Goal: Task Accomplishment & Management: Manage account settings

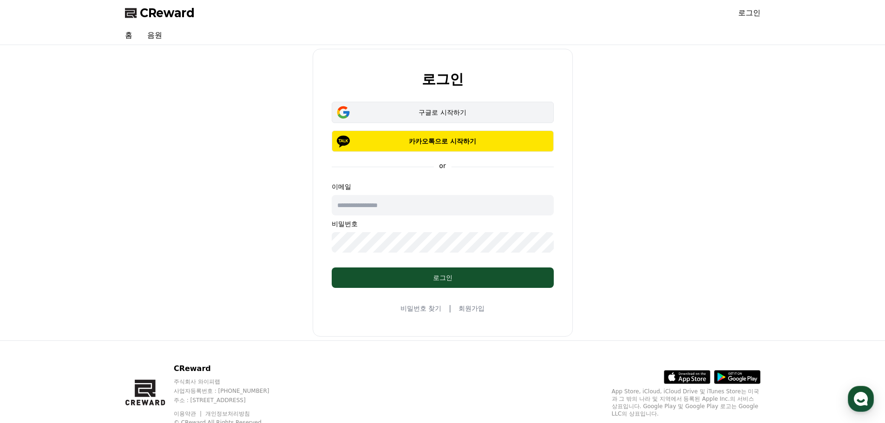
click at [446, 107] on button "구글로 시작하기" at bounding box center [443, 112] width 222 height 21
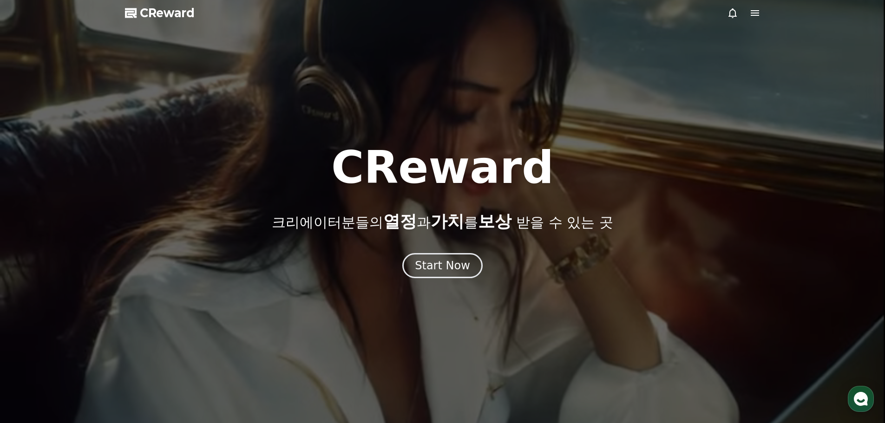
click at [757, 15] on icon at bounding box center [754, 13] width 8 height 6
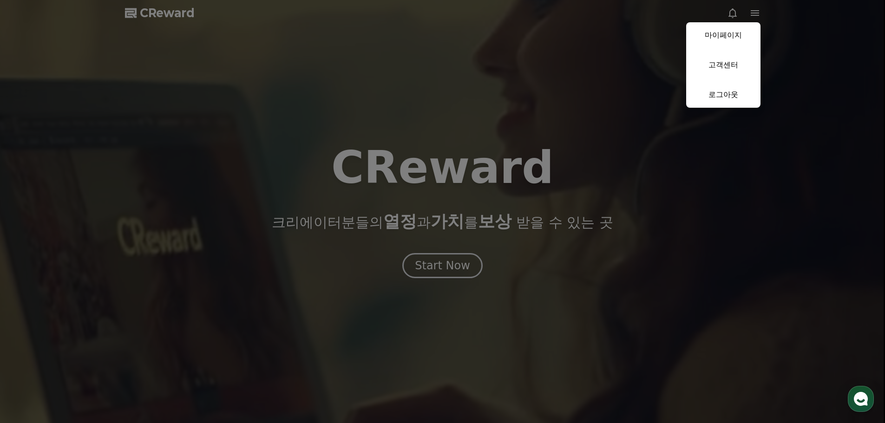
click at [426, 260] on button "close" at bounding box center [442, 211] width 885 height 423
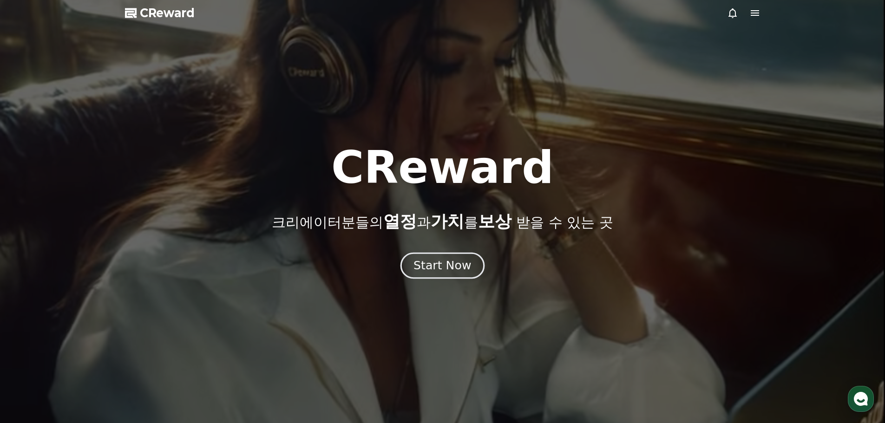
click at [427, 262] on div "Start Now" at bounding box center [442, 266] width 58 height 16
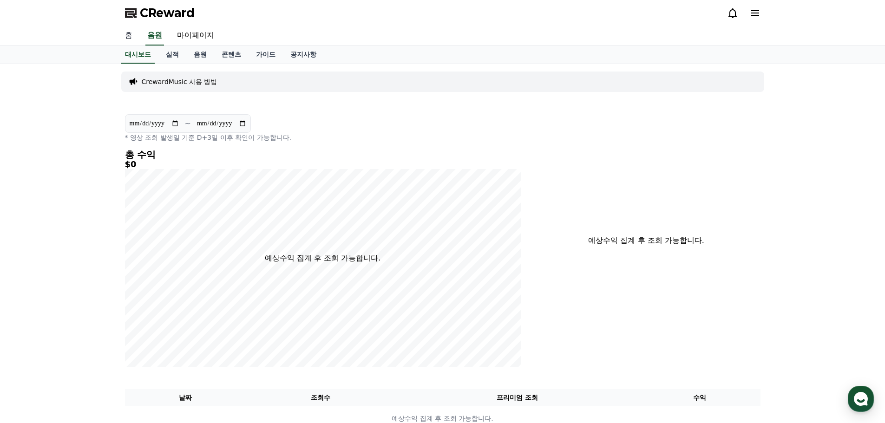
click at [132, 39] on link "홈" at bounding box center [128, 36] width 22 height 20
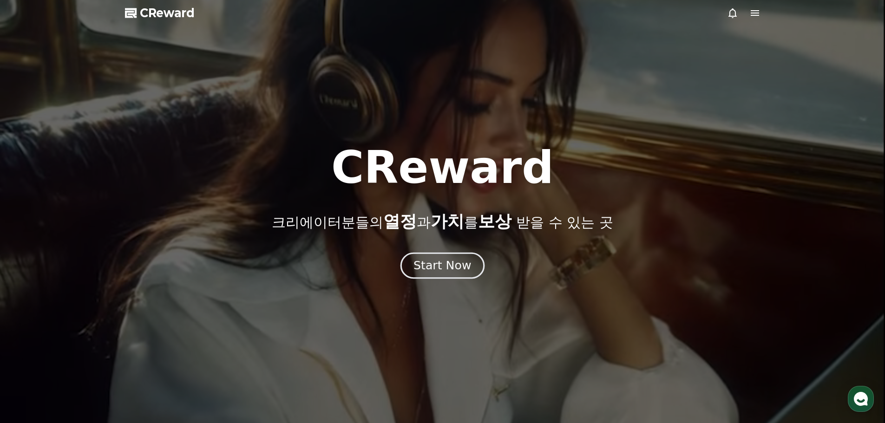
click at [440, 264] on div "Start Now" at bounding box center [442, 266] width 58 height 16
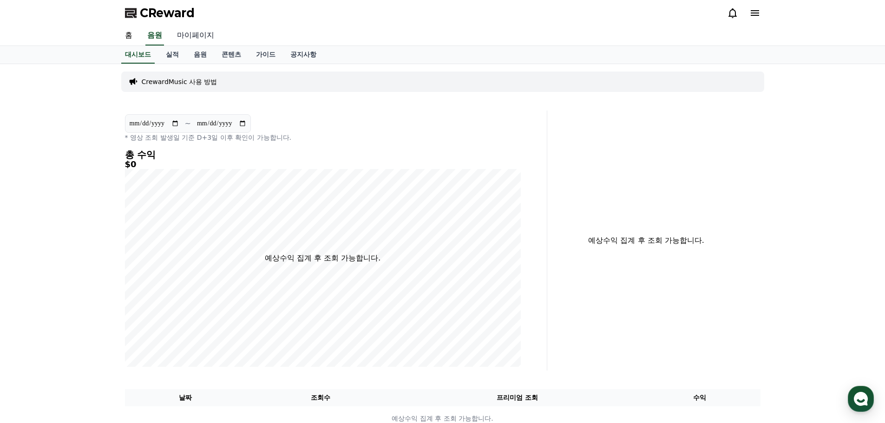
click at [204, 34] on link "마이페이지" at bounding box center [196, 36] width 52 height 20
select select "**********"
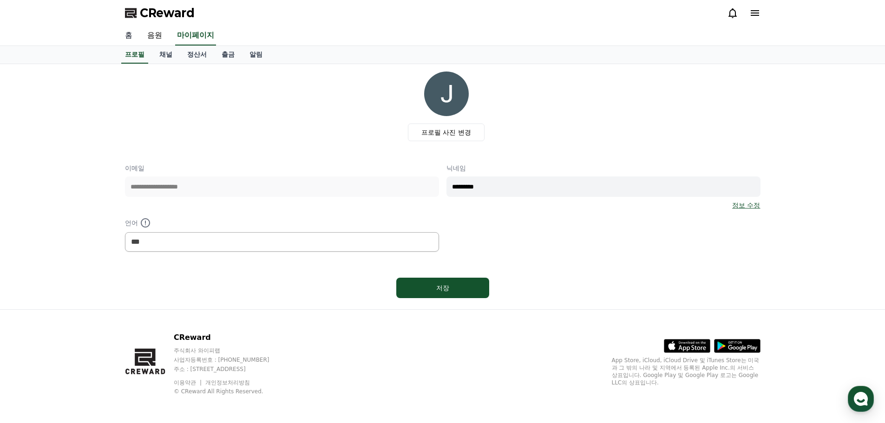
click at [133, 37] on link "홈" at bounding box center [128, 36] width 22 height 20
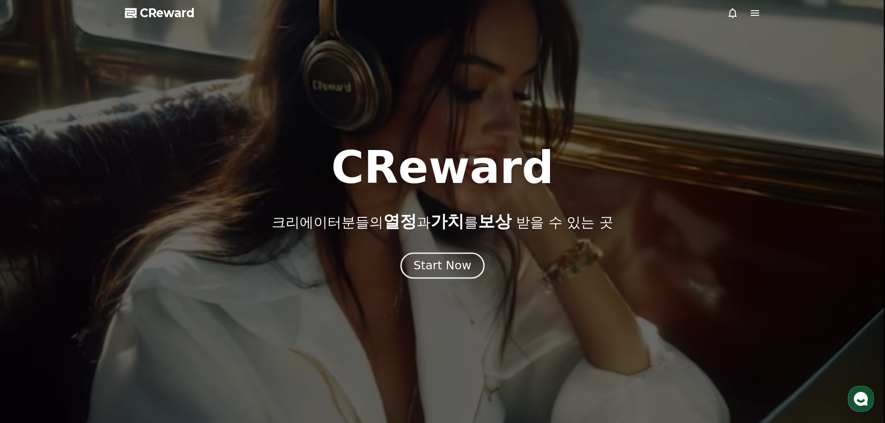
click at [432, 269] on div "Start Now" at bounding box center [442, 266] width 58 height 16
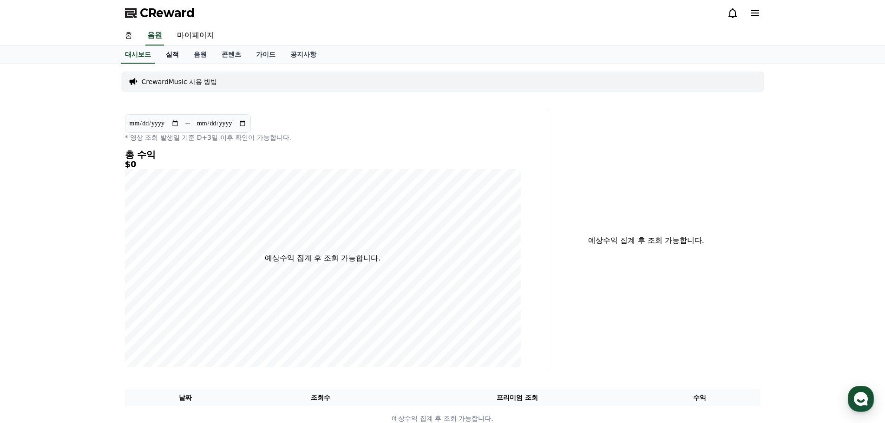
click at [168, 56] on link "실적" at bounding box center [172, 55] width 28 height 18
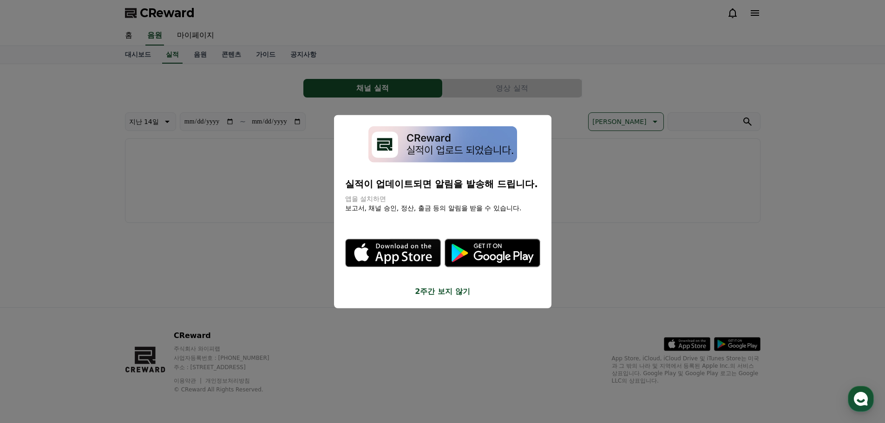
click at [424, 295] on button "2주간 보지 않기" at bounding box center [442, 291] width 195 height 11
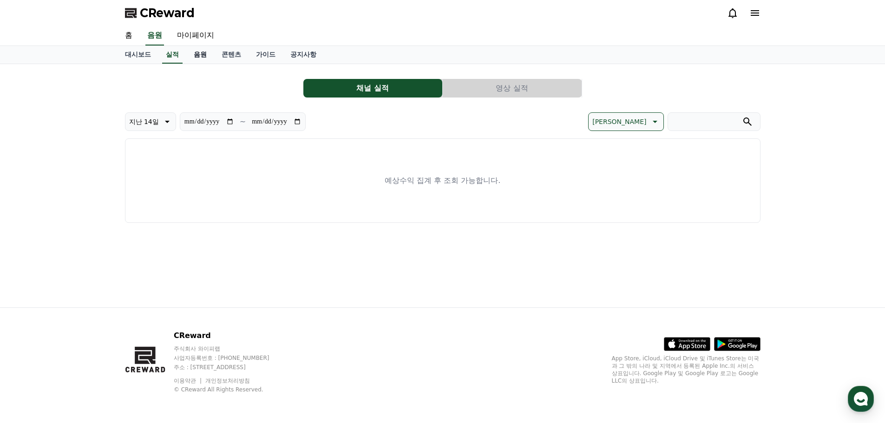
click at [202, 54] on link "음원" at bounding box center [200, 55] width 28 height 18
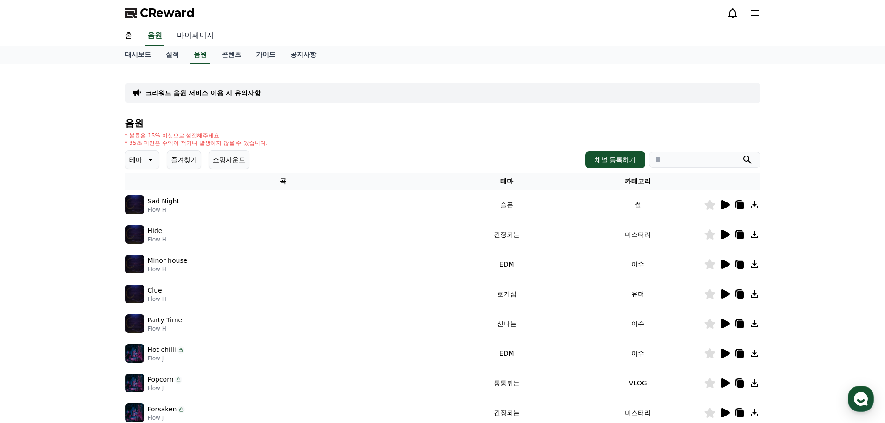
click at [200, 31] on link "마이페이지" at bounding box center [196, 36] width 52 height 20
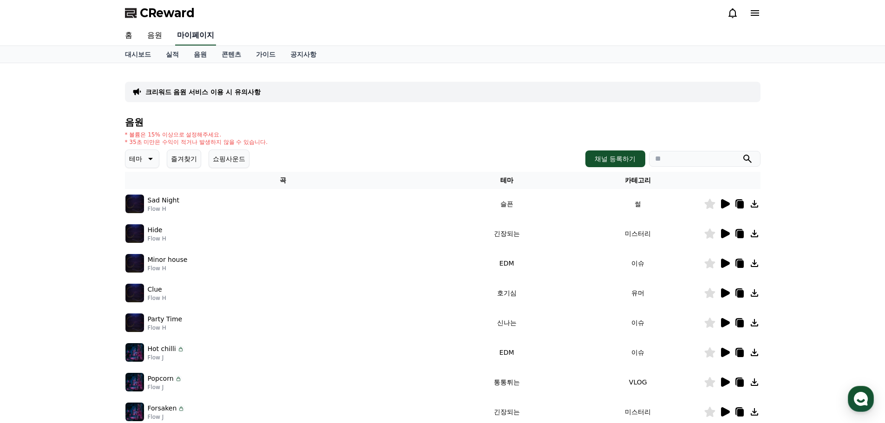
select select "**********"
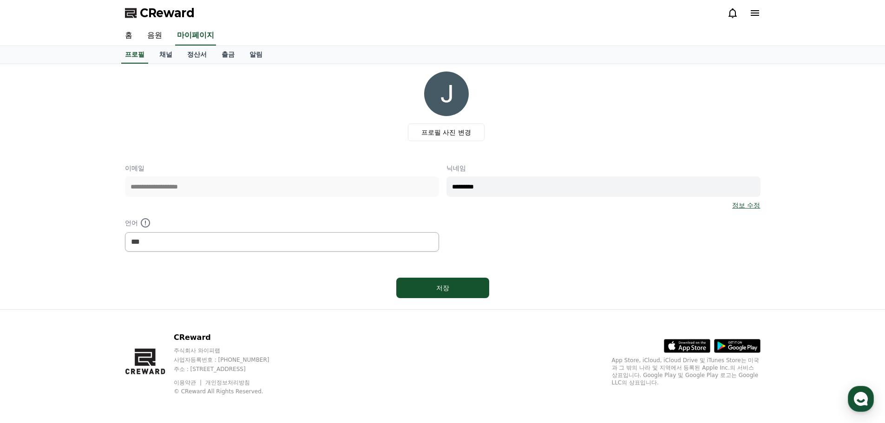
click at [752, 13] on icon at bounding box center [754, 13] width 8 height 6
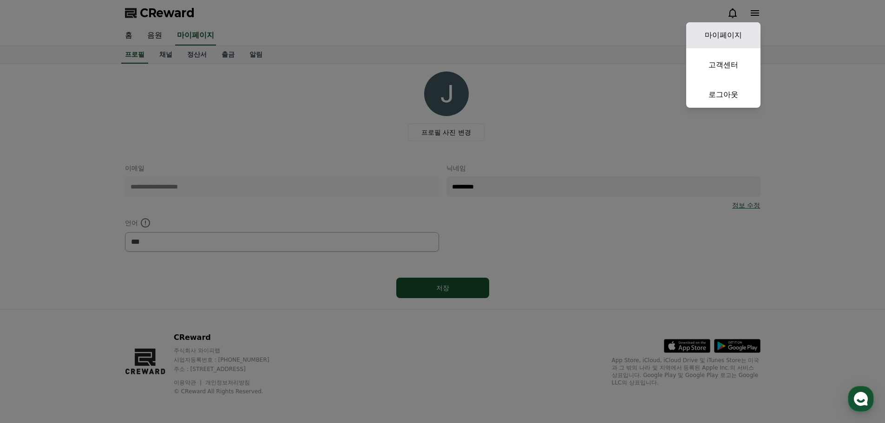
click at [731, 43] on link "마이페이지" at bounding box center [723, 35] width 74 height 26
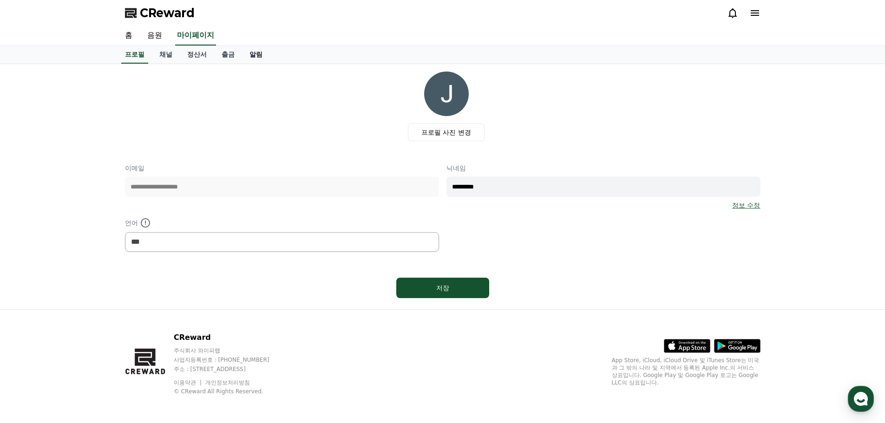
click at [263, 56] on link "알림" at bounding box center [256, 55] width 28 height 18
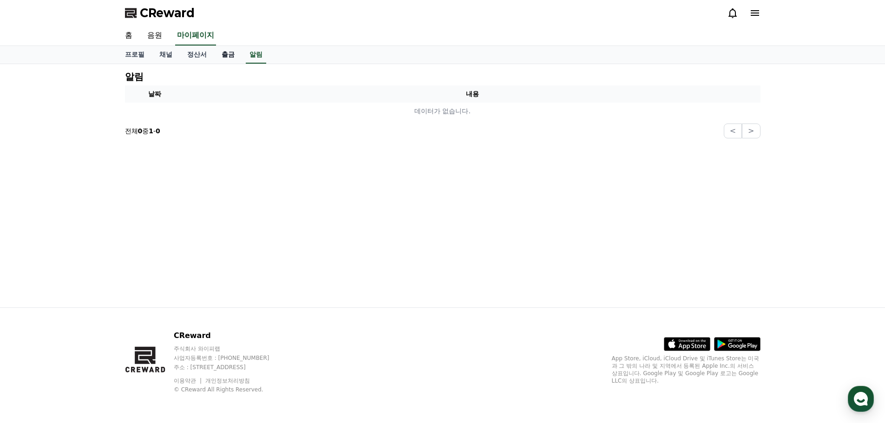
click at [230, 53] on link "출금" at bounding box center [228, 55] width 28 height 18
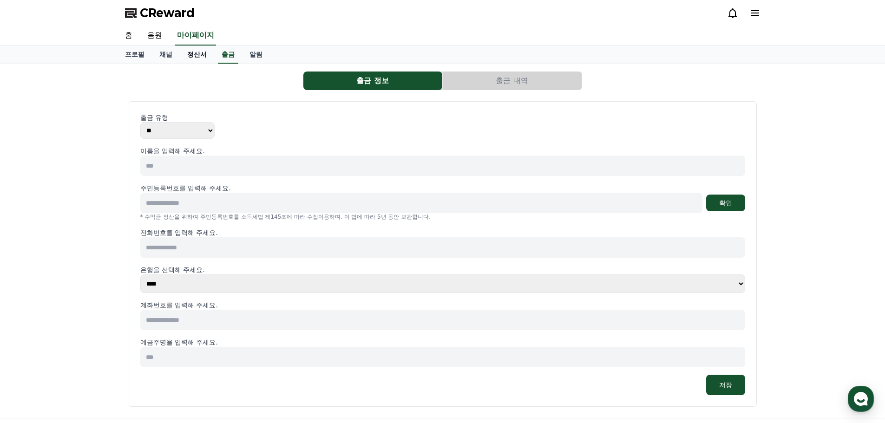
click at [200, 56] on link "정산서" at bounding box center [197, 55] width 34 height 18
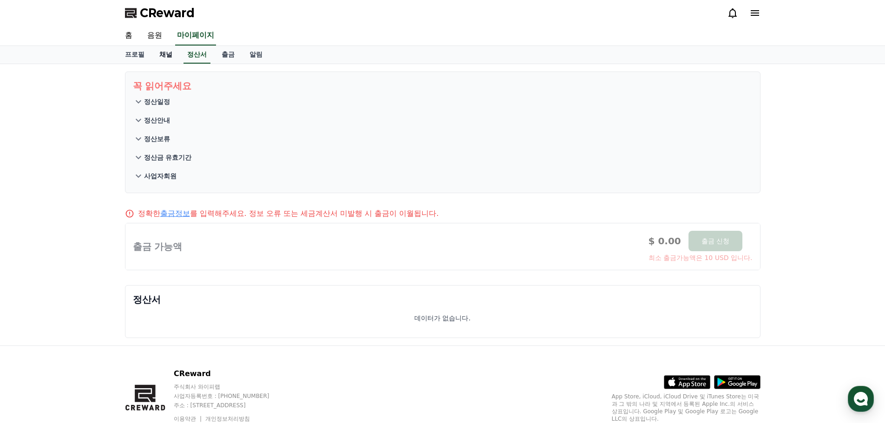
click at [163, 55] on link "채널" at bounding box center [166, 55] width 28 height 18
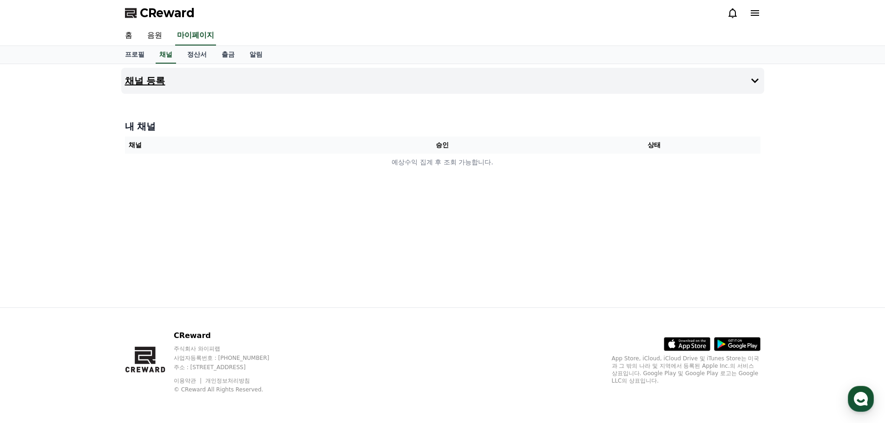
click at [149, 72] on button "채널 등록" at bounding box center [442, 81] width 643 height 26
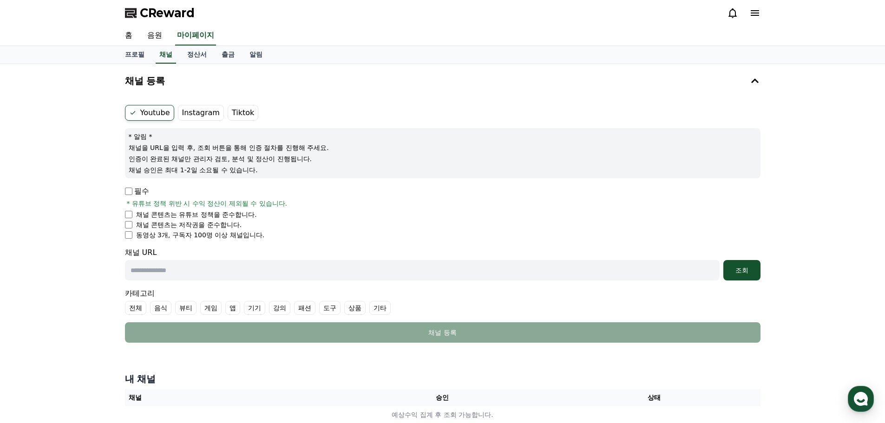
click at [193, 116] on label "Instagram" at bounding box center [201, 113] width 46 height 16
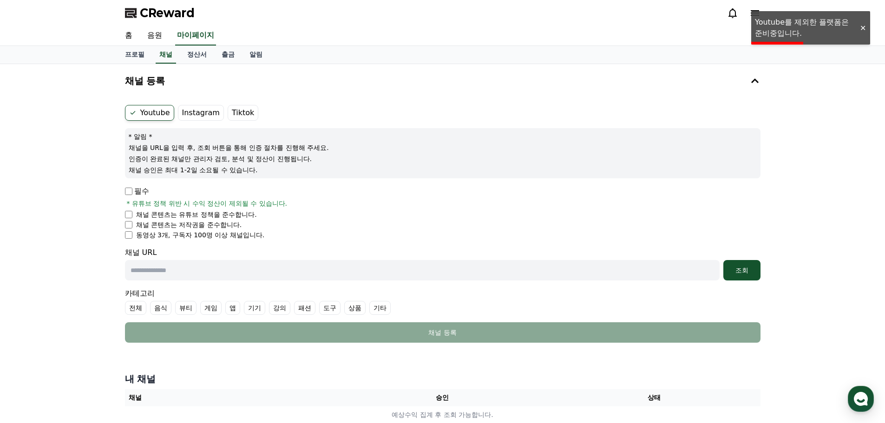
click at [144, 113] on label "Youtube" at bounding box center [149, 113] width 49 height 16
click at [129, 187] on p "필수" at bounding box center [137, 191] width 24 height 11
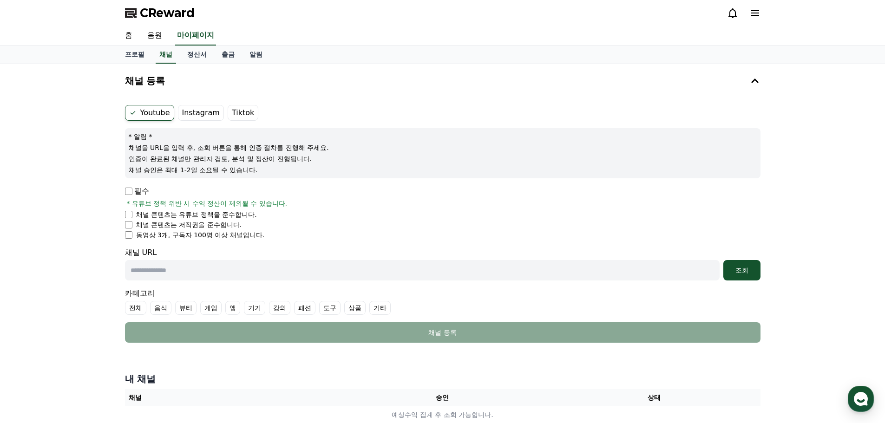
click at [209, 265] on input "text" at bounding box center [422, 270] width 594 height 20
paste input "**********"
type input "**********"
click at [753, 266] on div "조회" at bounding box center [742, 270] width 30 height 9
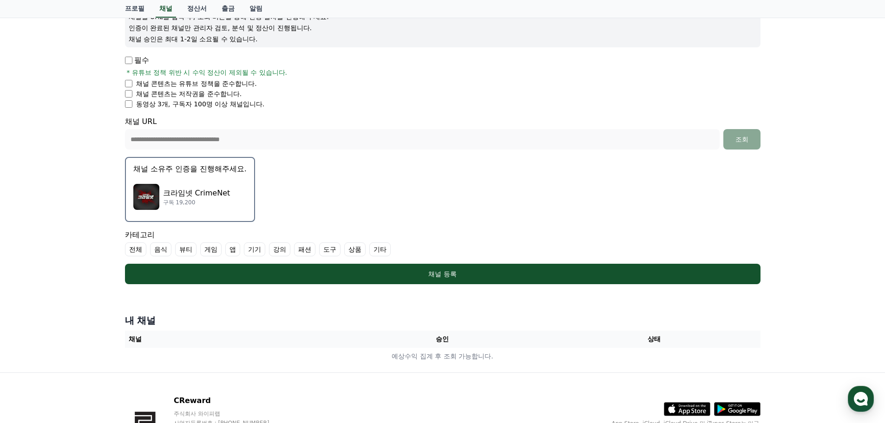
scroll to position [139, 0]
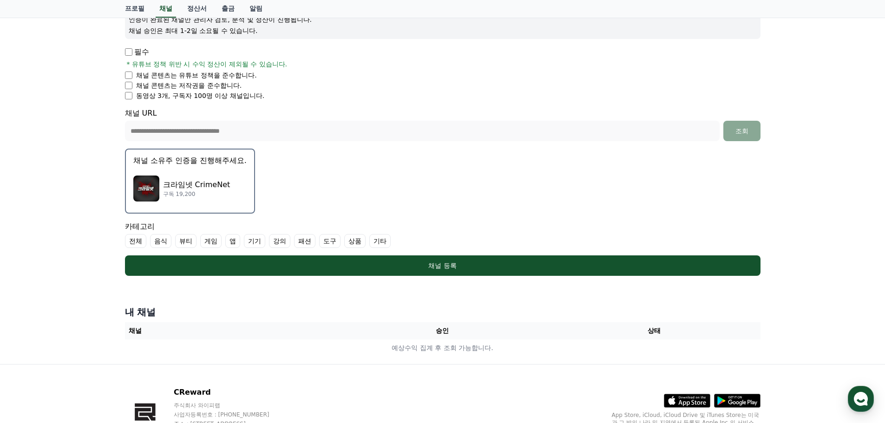
click at [187, 189] on p "크라임넷 CrimeNet" at bounding box center [196, 184] width 67 height 11
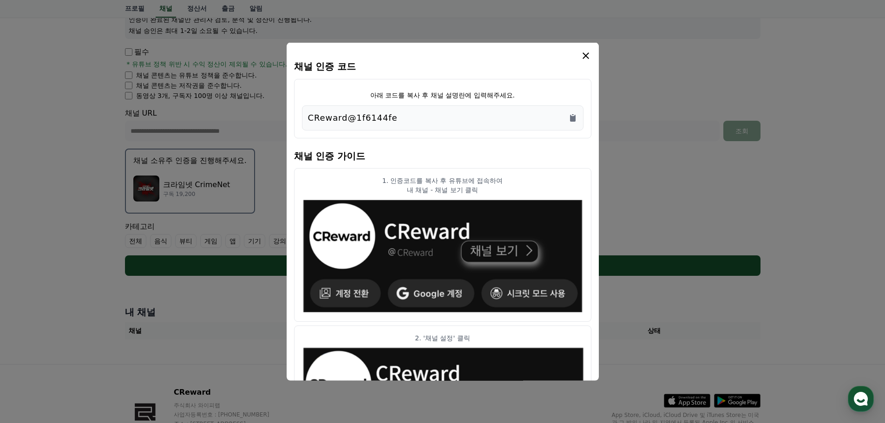
click at [577, 117] on div "CReward@1f6144fe" at bounding box center [442, 117] width 281 height 25
click at [572, 119] on icon "Copy to clipboard" at bounding box center [573, 117] width 6 height 7
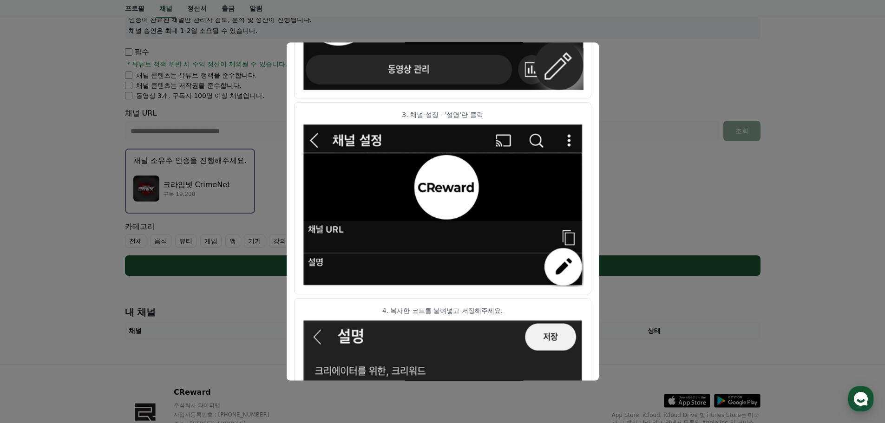
scroll to position [370, 0]
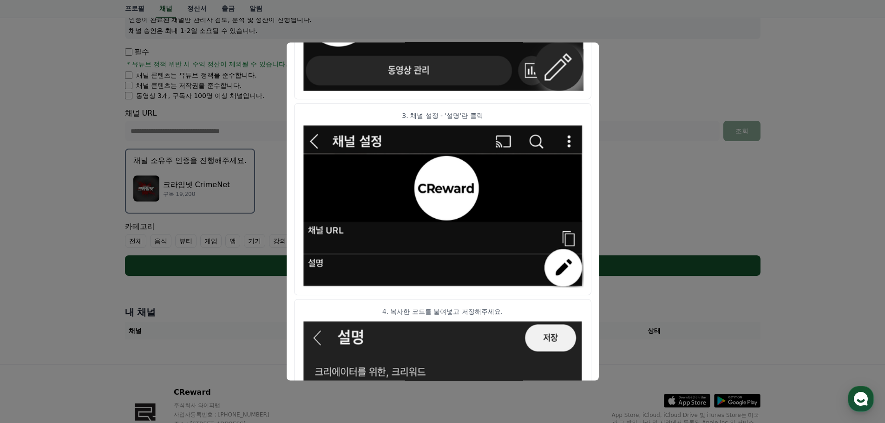
click at [700, 166] on button "close modal" at bounding box center [442, 211] width 885 height 423
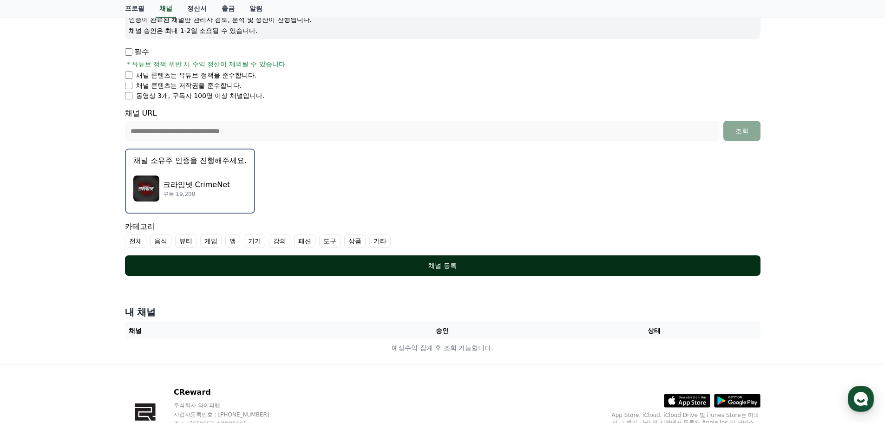
click at [452, 266] on div "채널 등록" at bounding box center [443, 265] width 598 height 9
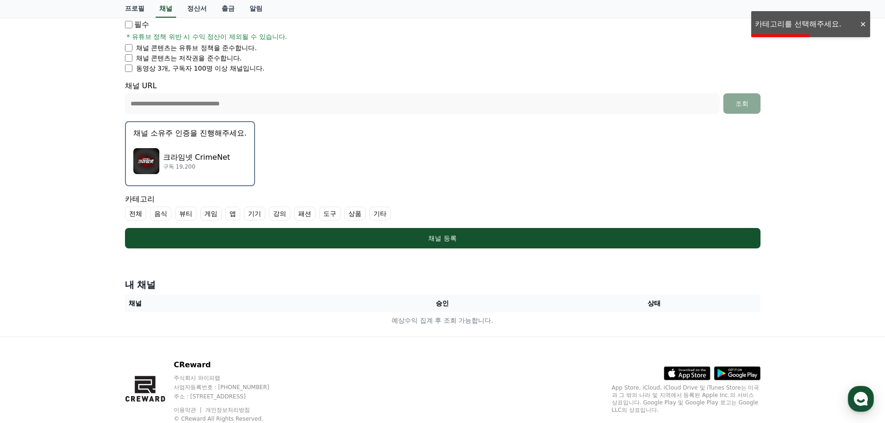
scroll to position [196, 0]
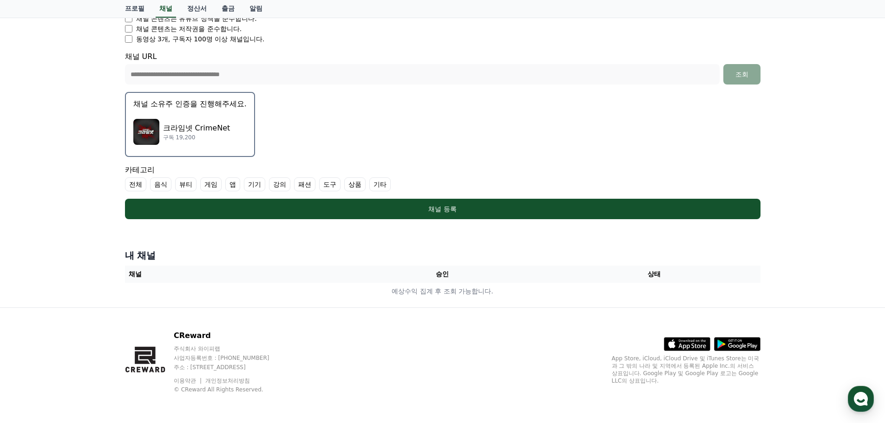
click at [381, 183] on label "기타" at bounding box center [379, 184] width 21 height 14
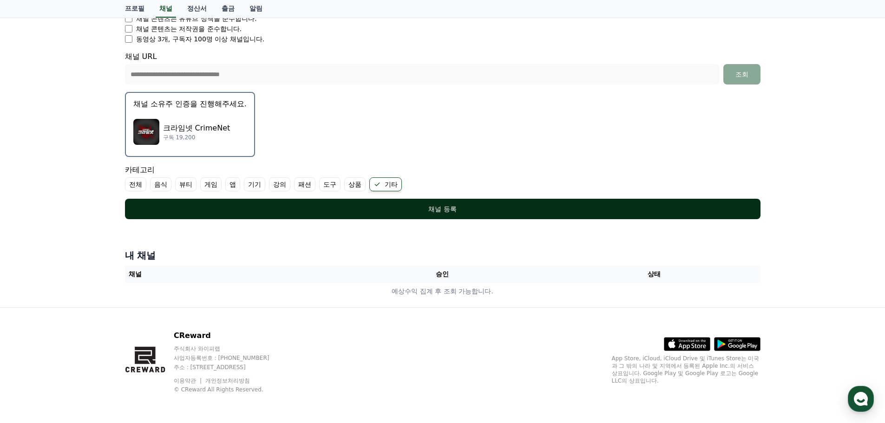
click at [446, 215] on button "채널 등록" at bounding box center [442, 209] width 635 height 20
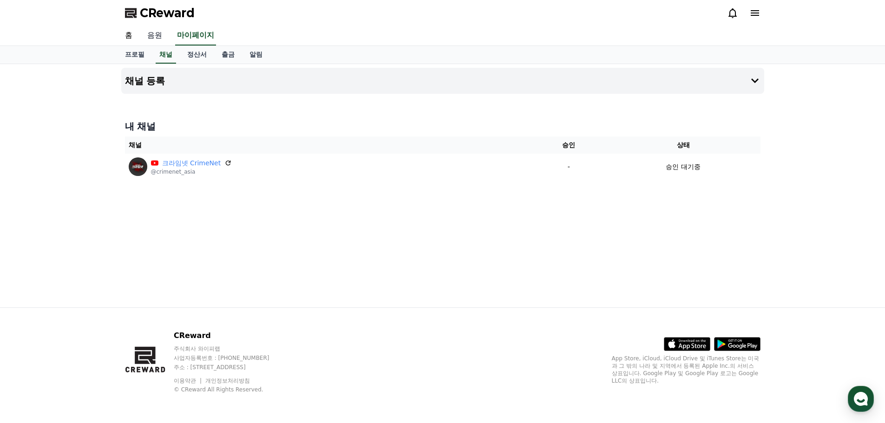
click at [158, 34] on link "음원" at bounding box center [155, 36] width 30 height 20
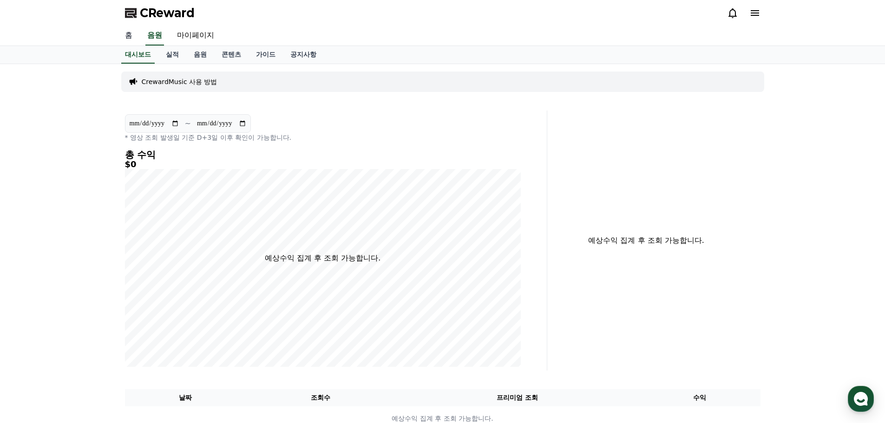
click at [131, 34] on link "홈" at bounding box center [128, 36] width 22 height 20
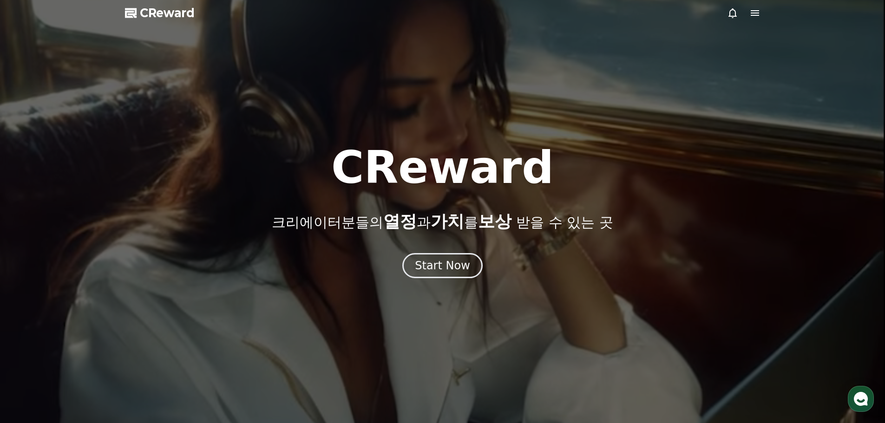
click at [457, 279] on div at bounding box center [442, 211] width 885 height 423
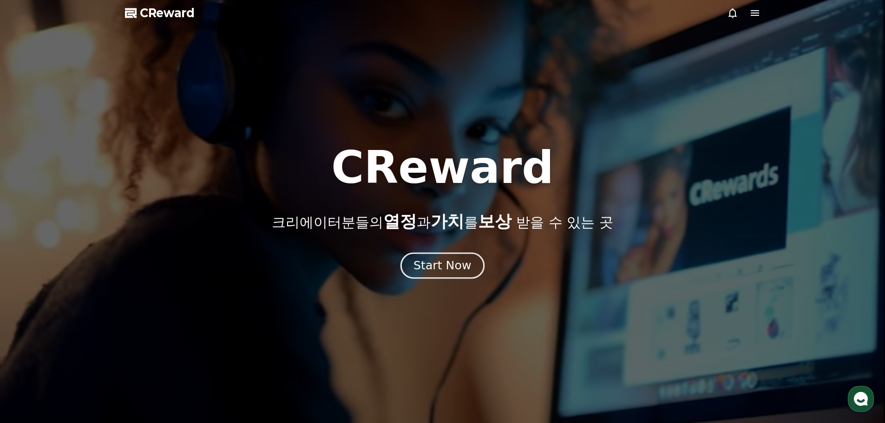
click at [452, 266] on div "Start Now" at bounding box center [442, 266] width 58 height 16
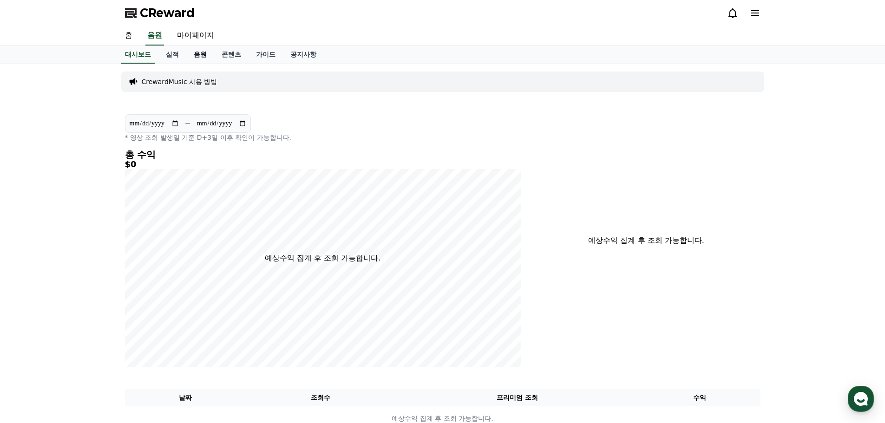
click at [209, 54] on link "음원" at bounding box center [200, 55] width 28 height 18
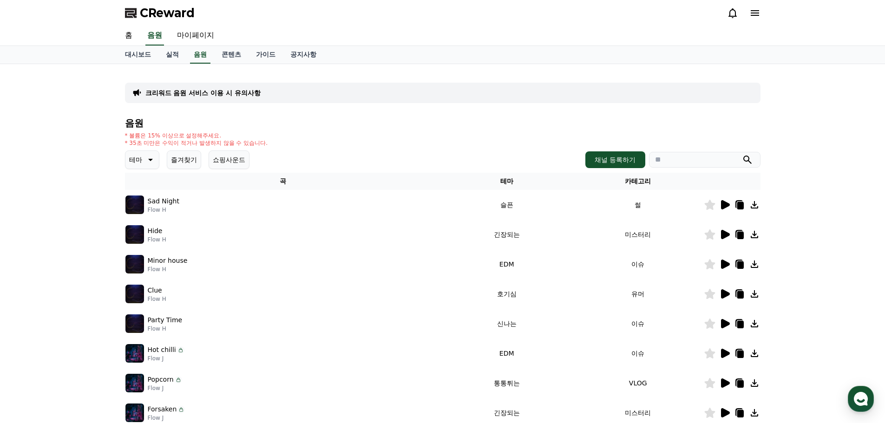
click at [669, 155] on input "search" at bounding box center [704, 160] width 111 height 16
click at [692, 157] on input "search" at bounding box center [704, 160] width 111 height 16
paste input "**********"
type input "**********"
click at [749, 157] on icon "submit" at bounding box center [747, 159] width 11 height 11
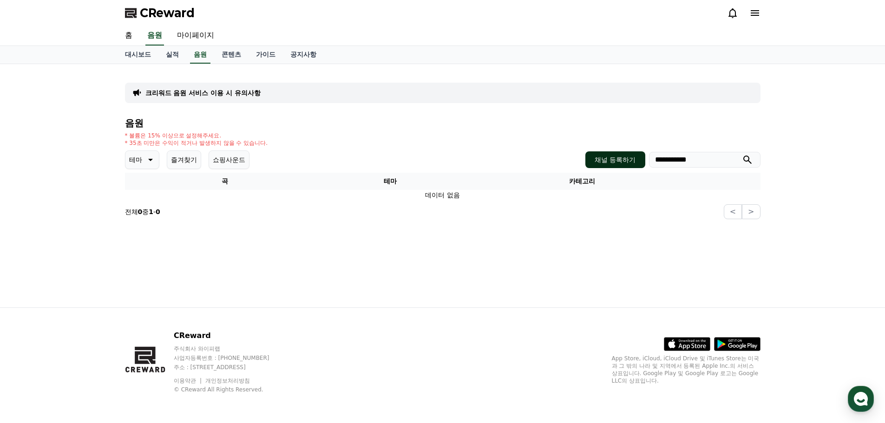
drag, startPoint x: 722, startPoint y: 164, endPoint x: 632, endPoint y: 164, distance: 89.6
click at [632, 164] on div "**********" at bounding box center [672, 159] width 175 height 17
click at [348, 132] on div "* 볼륨은 15% 이상으로 설정해주세요. * 35초 미만은 수익이 적거나 발생하지 않을 수 있습니다." at bounding box center [442, 139] width 635 height 15
click at [148, 160] on icon at bounding box center [149, 159] width 11 height 11
click at [148, 192] on div "전체 환상적인 호기심 어두운 밝은 통통튀는 신나는 반전 웅장한 드라마틱 즐거움 분위기있는 EDM 그루브 슬픈 잔잔한 귀여운 감동적인 긴장되는 …" at bounding box center [146, 413] width 40 height 479
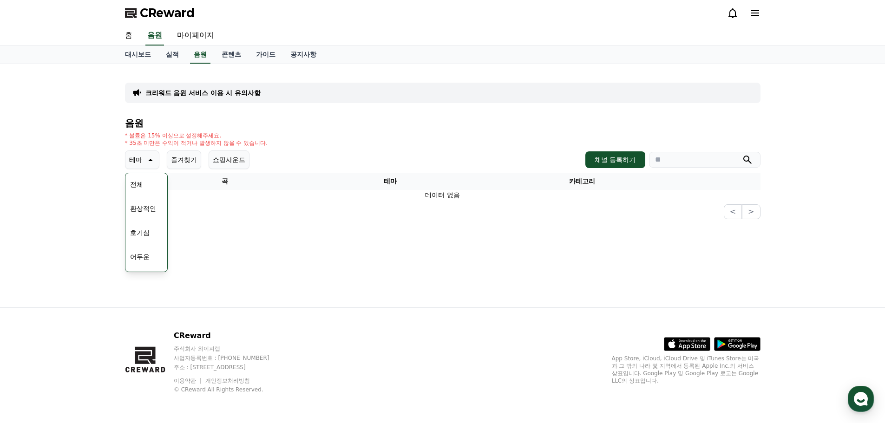
click at [136, 186] on button "전체" at bounding box center [136, 184] width 20 height 20
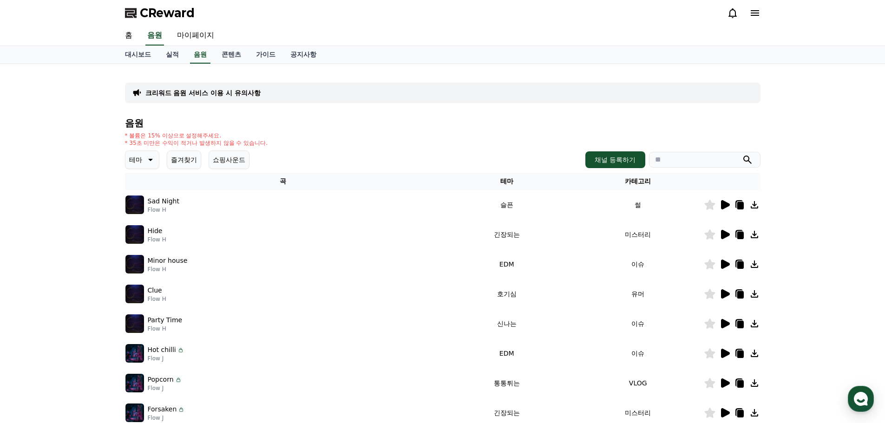
click at [725, 208] on icon at bounding box center [725, 204] width 9 height 9
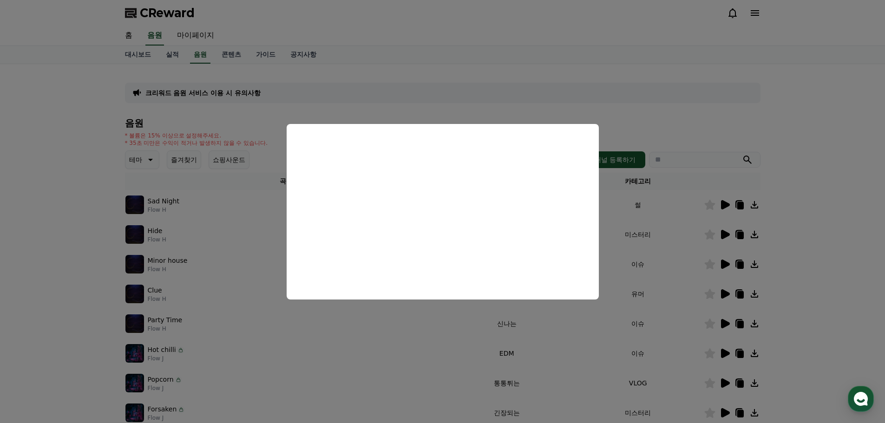
click at [679, 110] on button "close modal" at bounding box center [442, 211] width 885 height 423
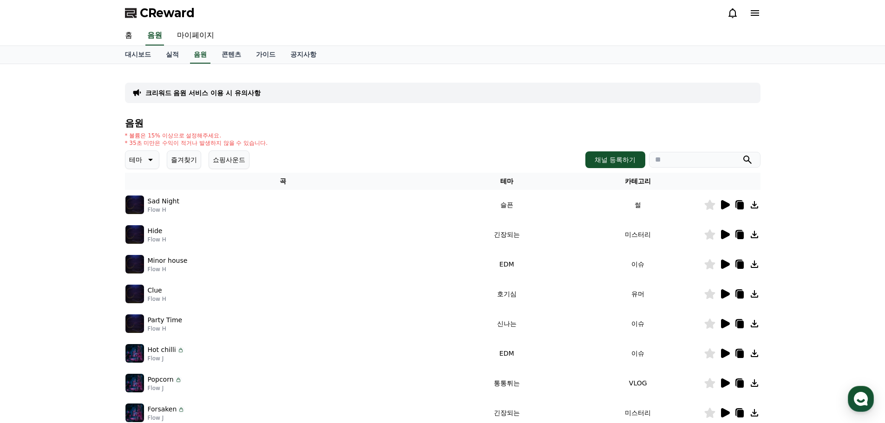
click at [233, 161] on button "쇼핑사운드" at bounding box center [229, 159] width 41 height 19
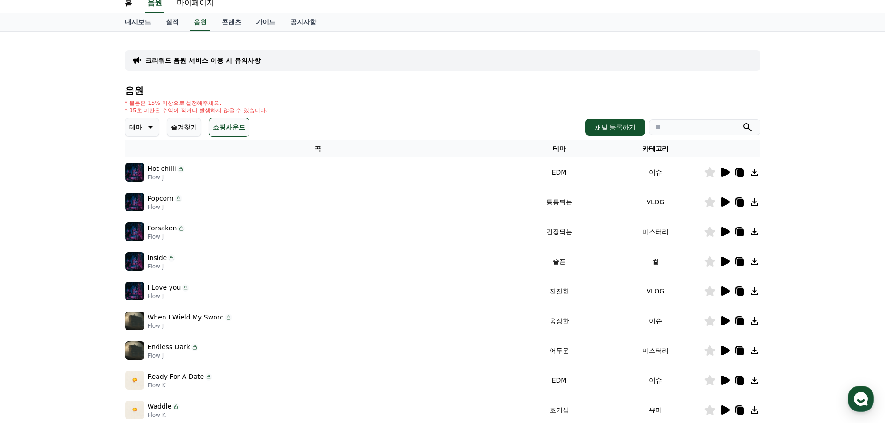
scroll to position [93, 0]
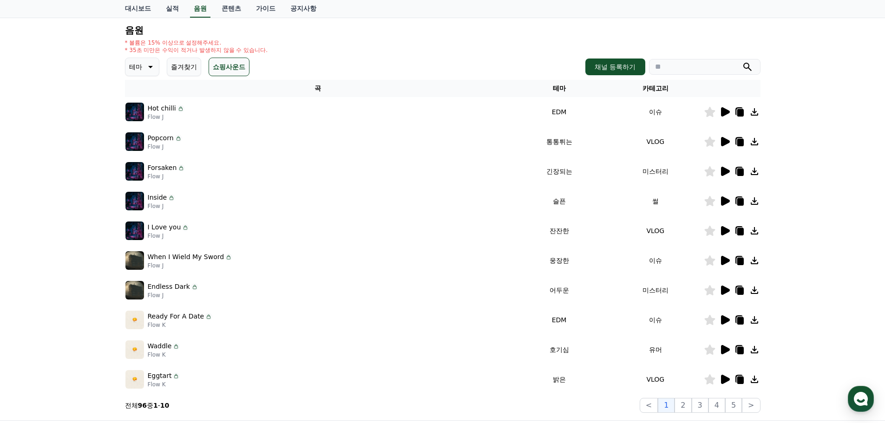
click at [727, 144] on icon at bounding box center [725, 141] width 9 height 9
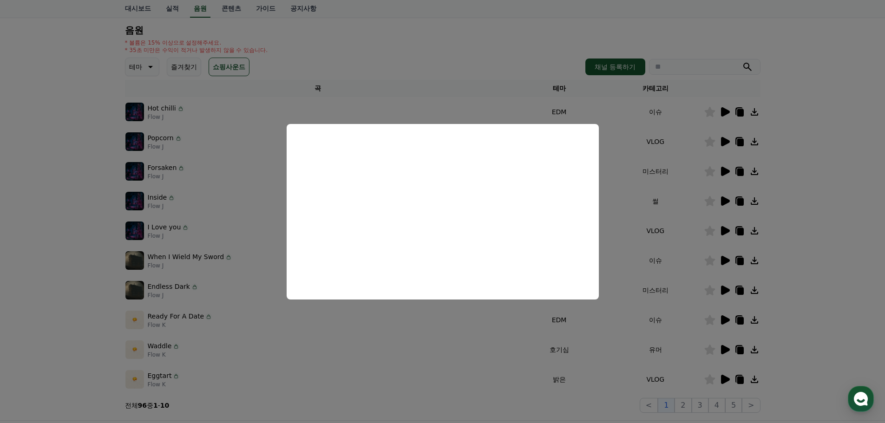
click at [483, 65] on button "close modal" at bounding box center [442, 211] width 885 height 423
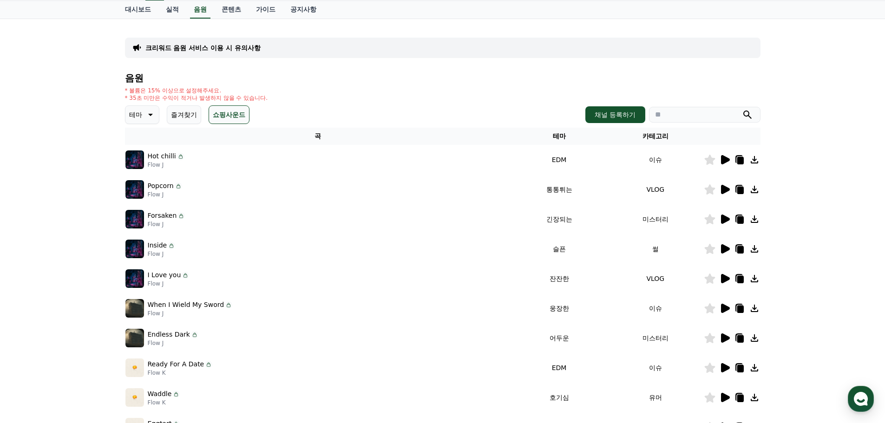
scroll to position [0, 0]
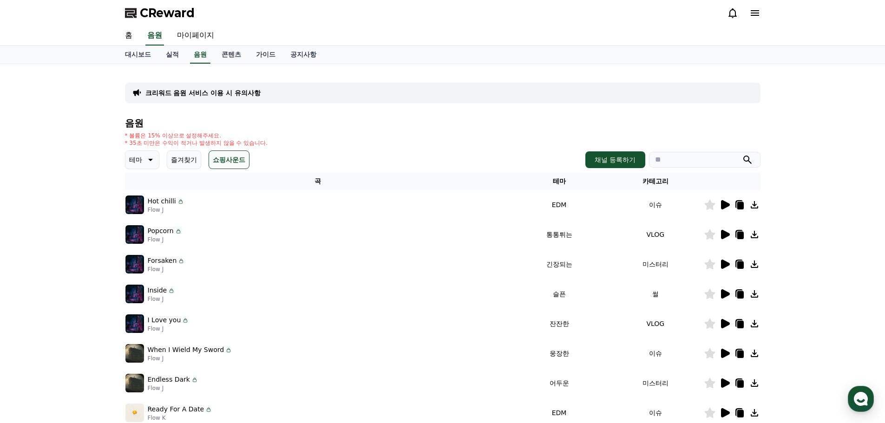
click at [164, 13] on span "CReward" at bounding box center [167, 13] width 55 height 15
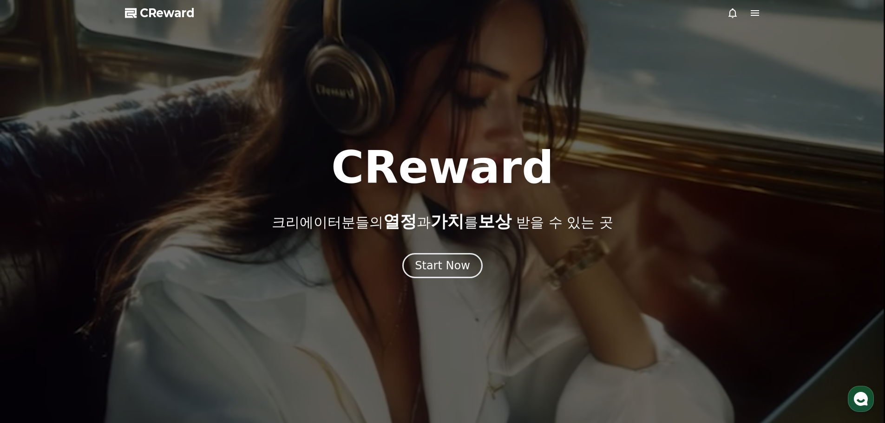
click at [729, 16] on icon at bounding box center [732, 13] width 8 height 10
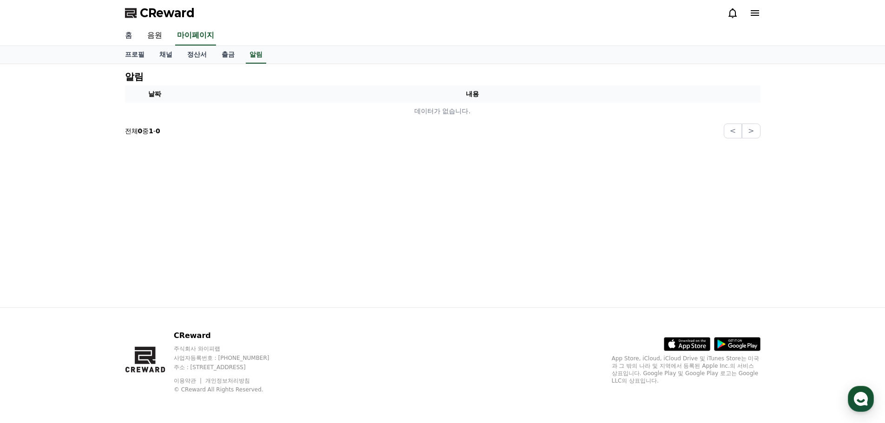
click at [131, 40] on link "홈" at bounding box center [128, 36] width 22 height 20
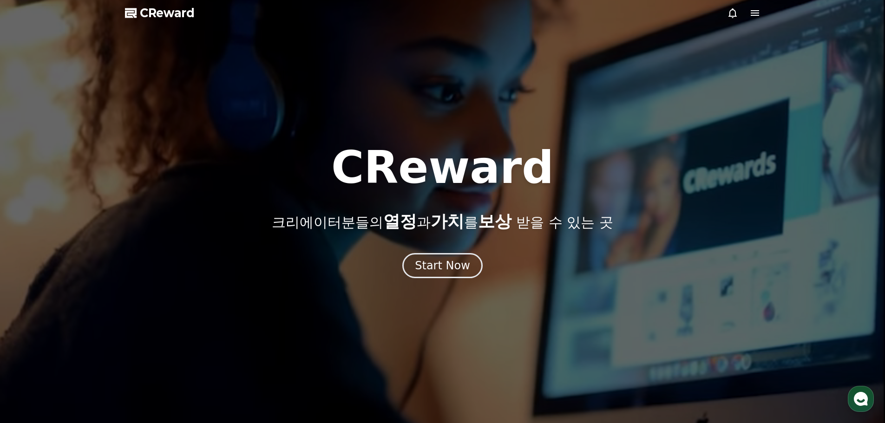
click at [157, 13] on span "CReward" at bounding box center [167, 13] width 55 height 15
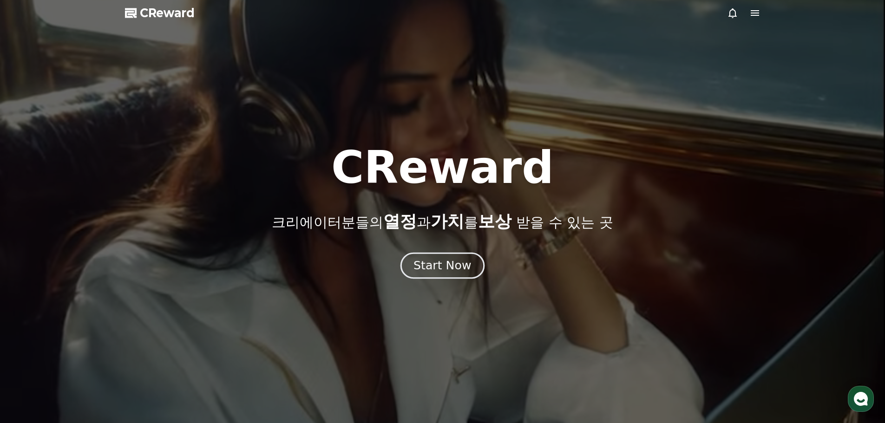
click at [426, 263] on div "Start Now" at bounding box center [442, 266] width 58 height 16
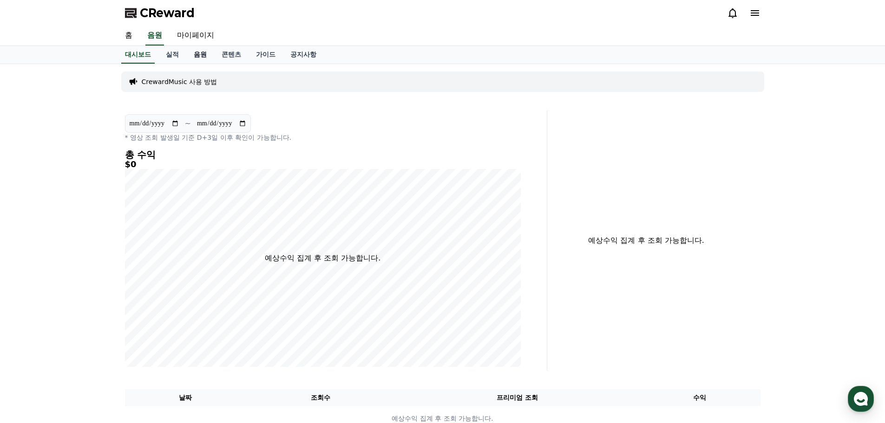
click at [199, 56] on link "음원" at bounding box center [200, 55] width 28 height 18
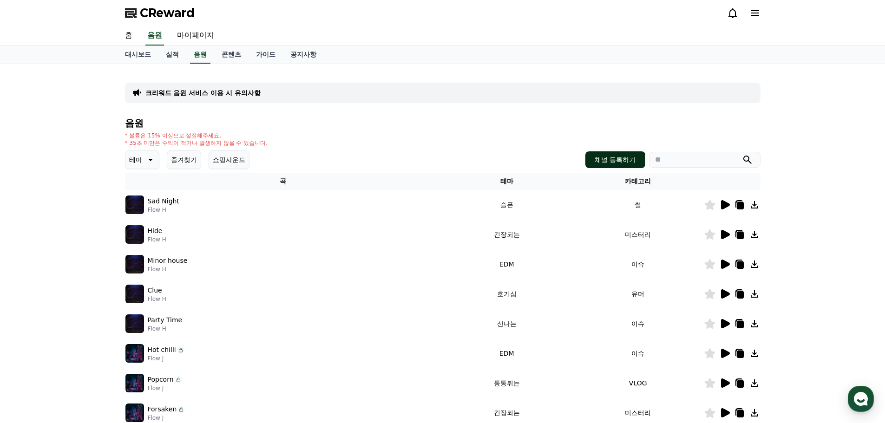
click at [618, 164] on button "채널 등록하기" at bounding box center [614, 159] width 59 height 17
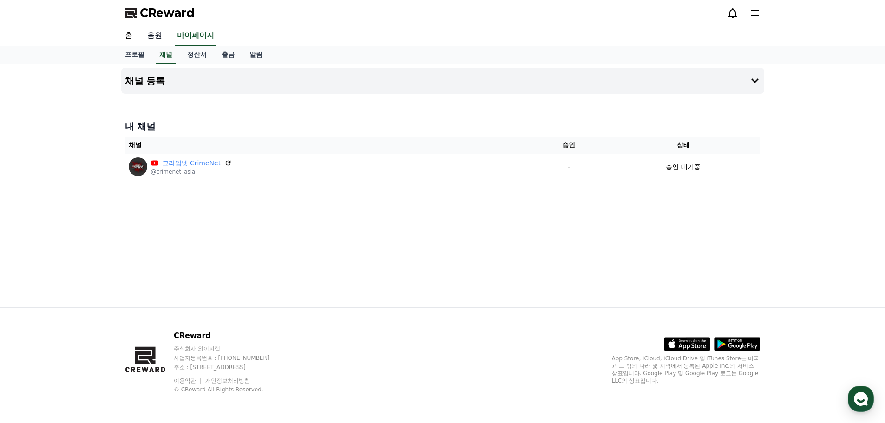
click at [157, 33] on link "음원" at bounding box center [155, 36] width 30 height 20
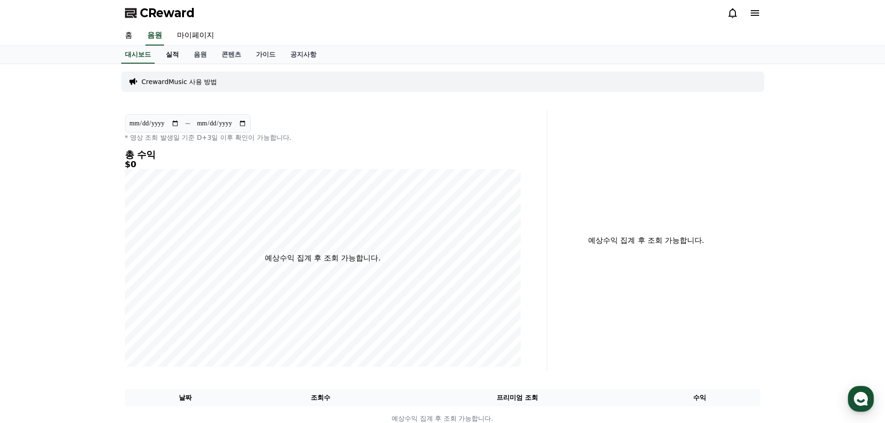
click at [172, 53] on link "실적" at bounding box center [172, 55] width 28 height 18
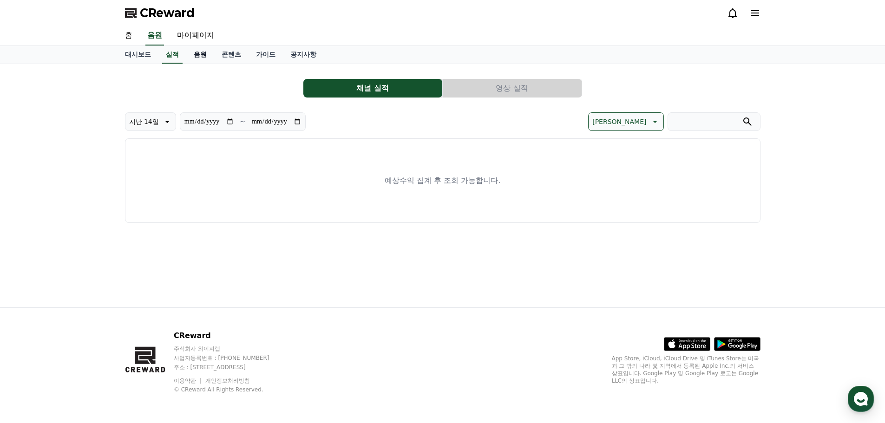
click at [196, 55] on link "음원" at bounding box center [200, 55] width 28 height 18
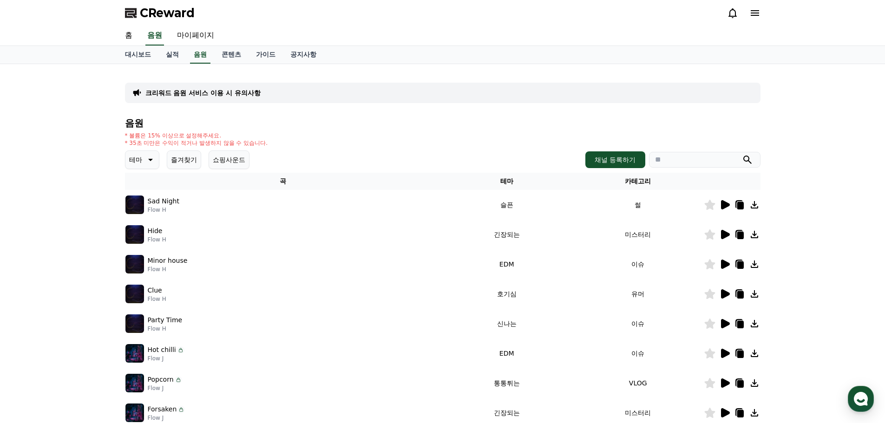
click at [724, 202] on icon at bounding box center [725, 204] width 9 height 9
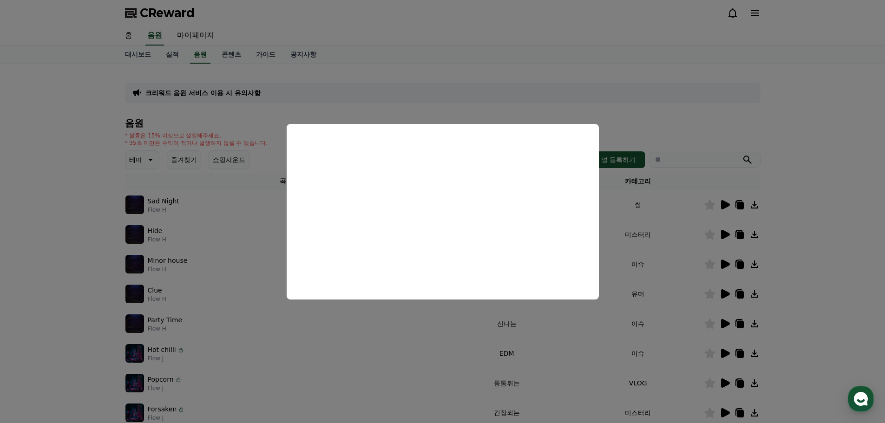
click at [661, 129] on button "close modal" at bounding box center [442, 211] width 885 height 423
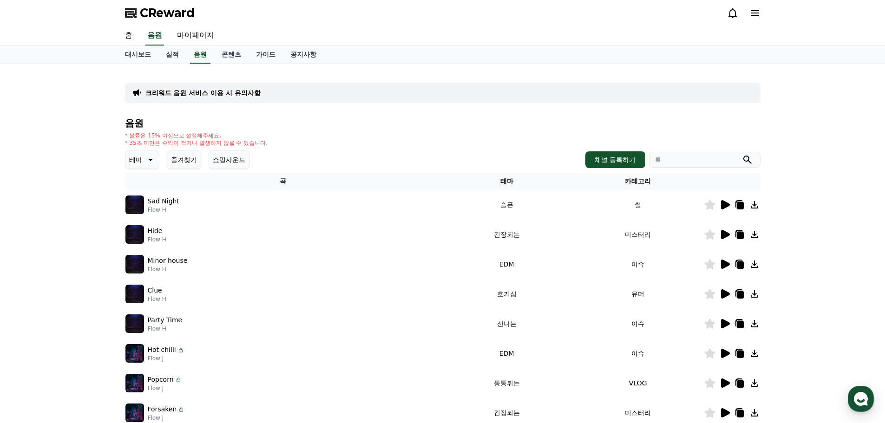
click at [724, 229] on icon at bounding box center [724, 234] width 11 height 11
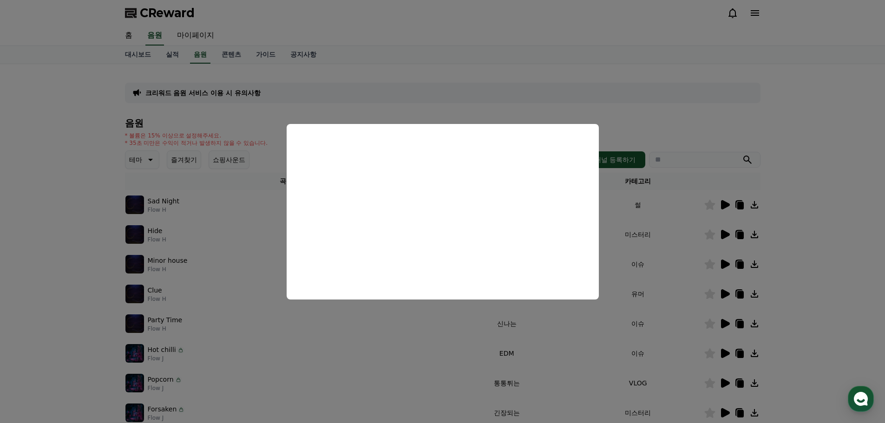
click at [655, 121] on button "close modal" at bounding box center [442, 211] width 885 height 423
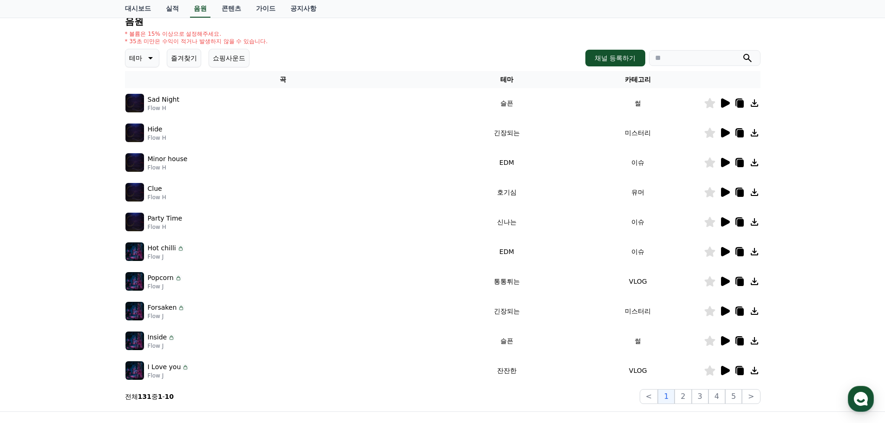
scroll to position [93, 0]
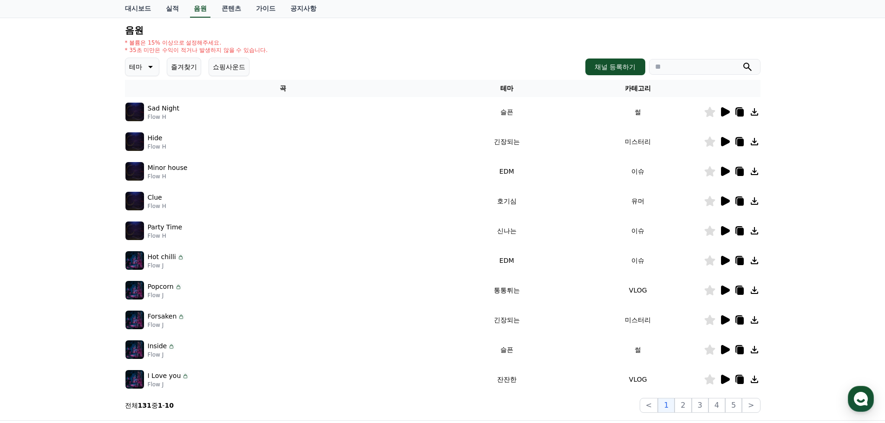
click at [721, 317] on icon at bounding box center [725, 319] width 9 height 9
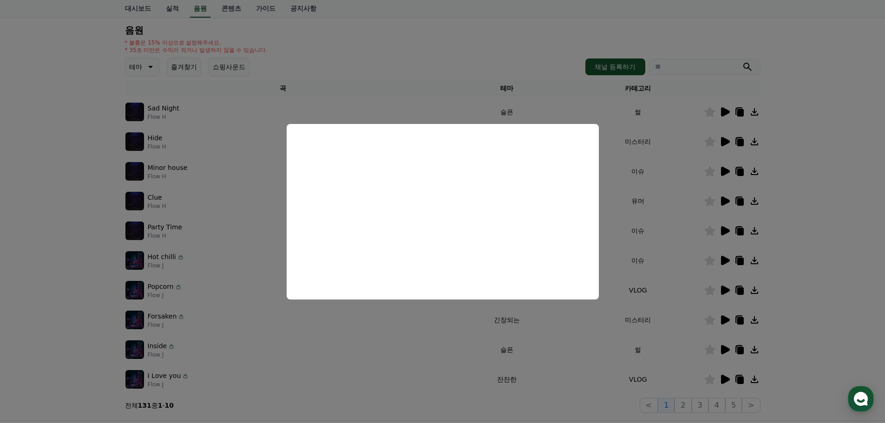
click at [639, 32] on button "close modal" at bounding box center [442, 211] width 885 height 423
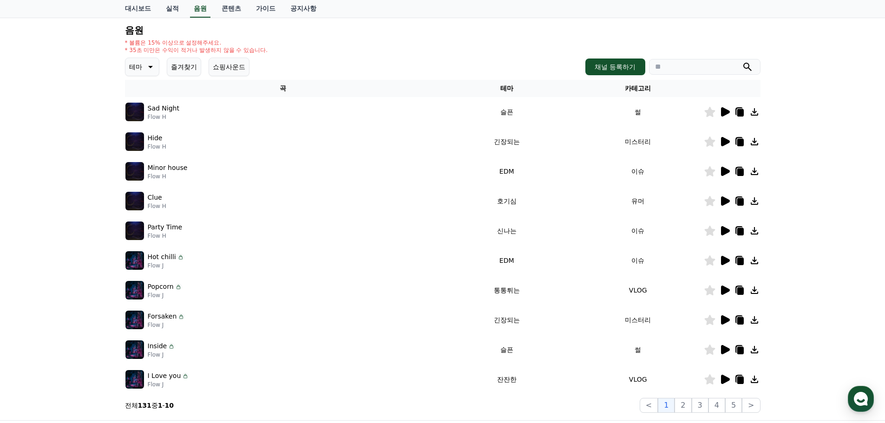
click at [724, 231] on icon at bounding box center [725, 230] width 9 height 9
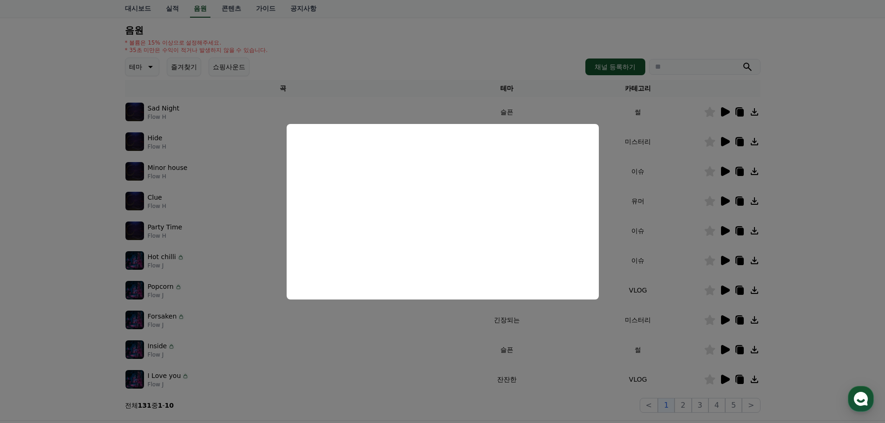
click at [455, 52] on button "close modal" at bounding box center [442, 211] width 885 height 423
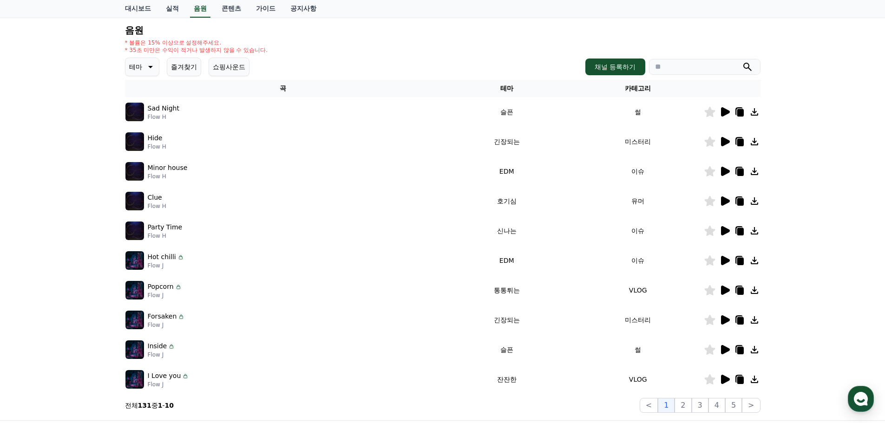
click at [146, 70] on icon at bounding box center [149, 66] width 11 height 11
click at [152, 109] on button "귀여운" at bounding box center [139, 106] width 27 height 20
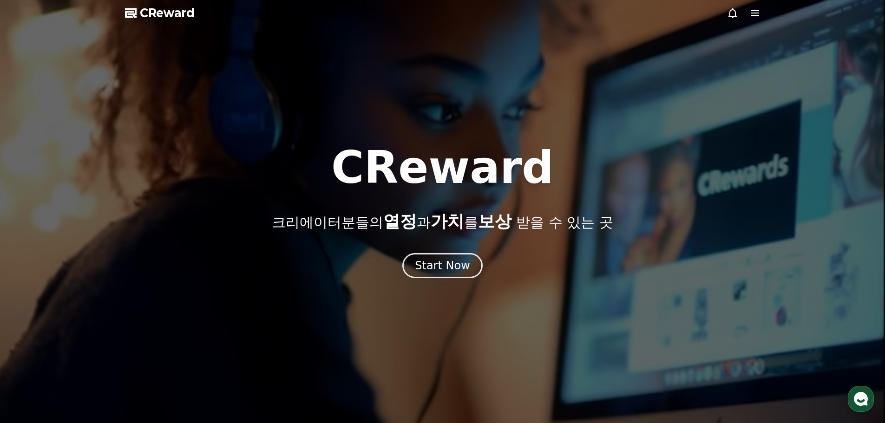
click at [755, 13] on icon at bounding box center [754, 13] width 8 height 6
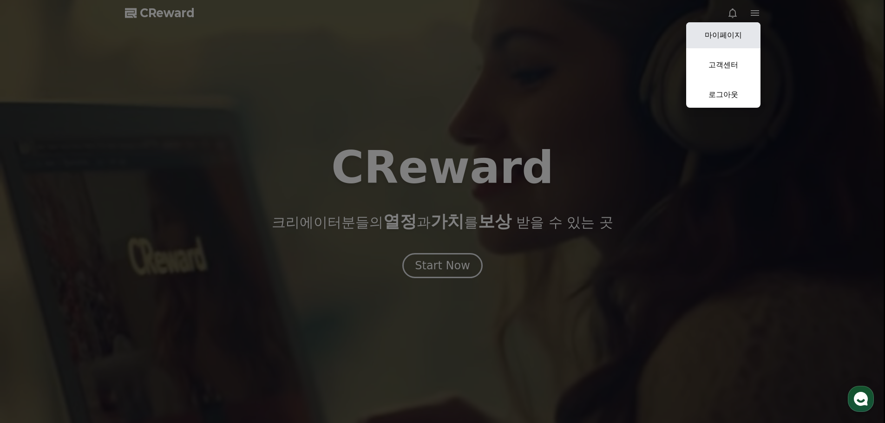
click at [734, 33] on link "마이페이지" at bounding box center [723, 35] width 74 height 26
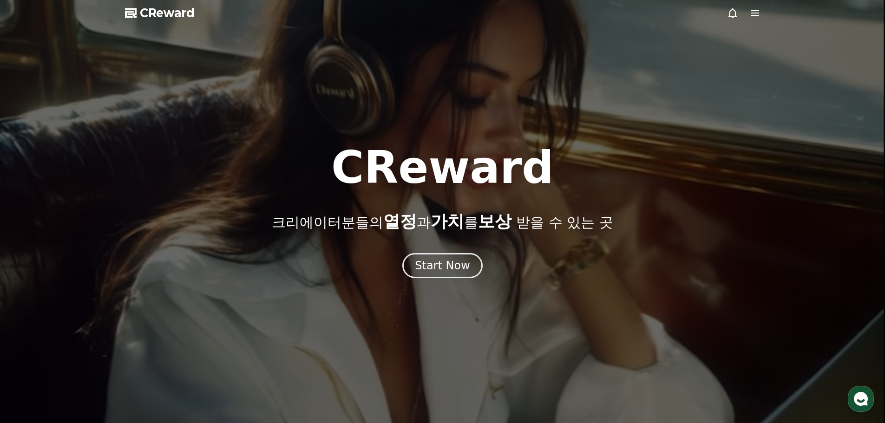
select select "**********"
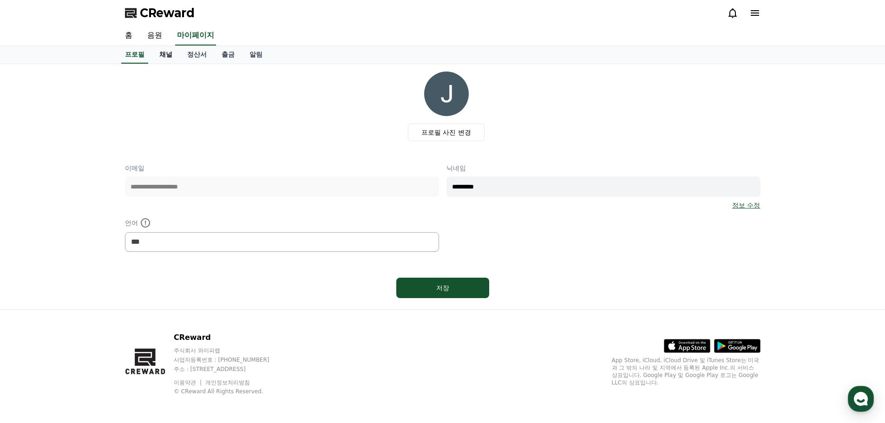
click at [170, 52] on link "채널" at bounding box center [166, 55] width 28 height 18
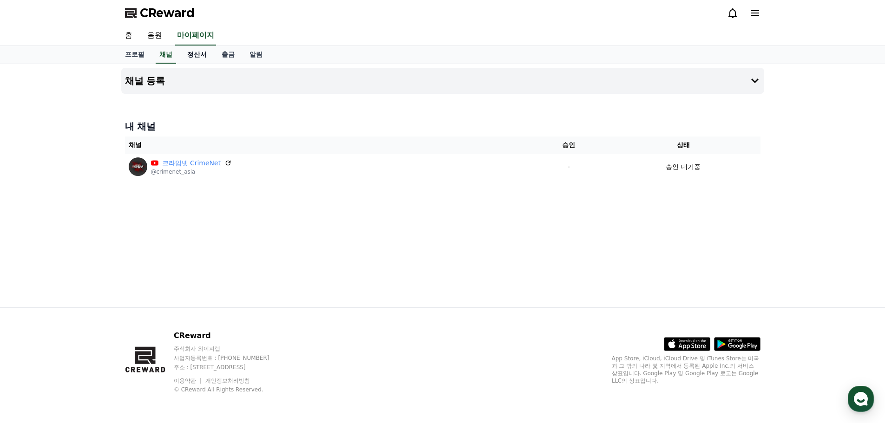
click at [206, 62] on link "정산서" at bounding box center [197, 55] width 34 height 18
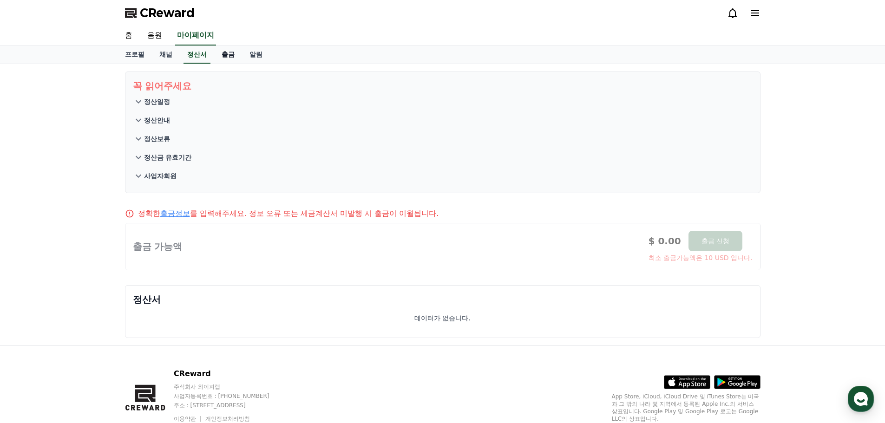
click at [229, 53] on link "출금" at bounding box center [228, 55] width 28 height 18
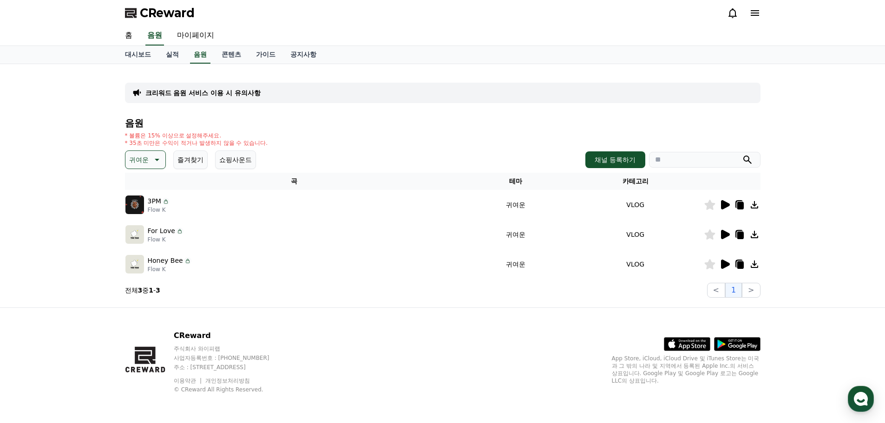
click at [724, 205] on icon at bounding box center [725, 204] width 9 height 9
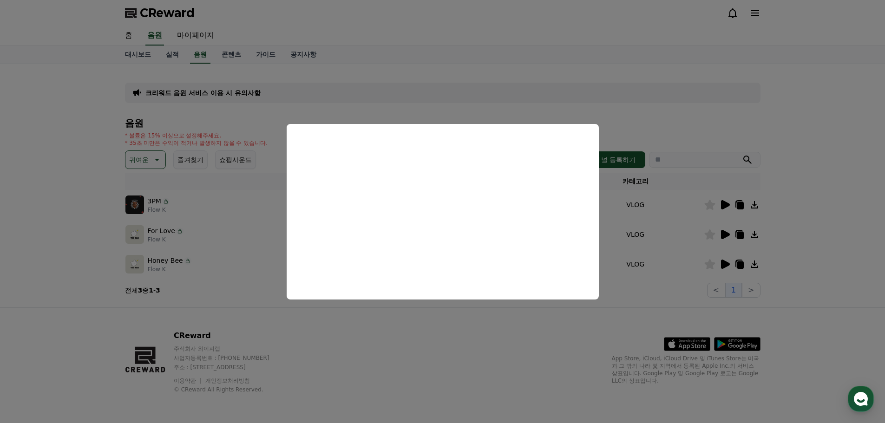
click at [635, 131] on button "close modal" at bounding box center [442, 211] width 885 height 423
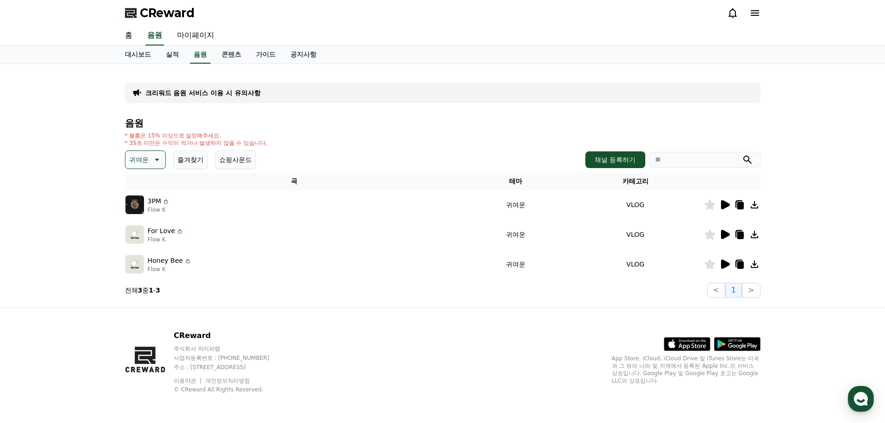
click at [724, 236] on icon at bounding box center [725, 234] width 9 height 9
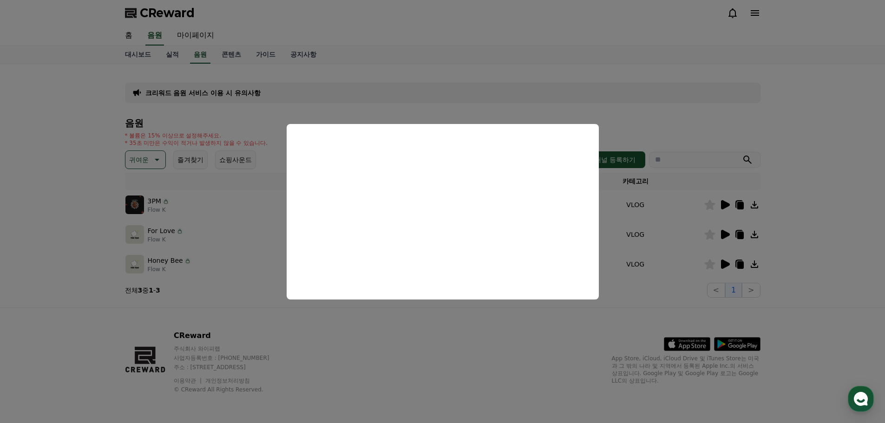
click at [644, 124] on button "close modal" at bounding box center [442, 211] width 885 height 423
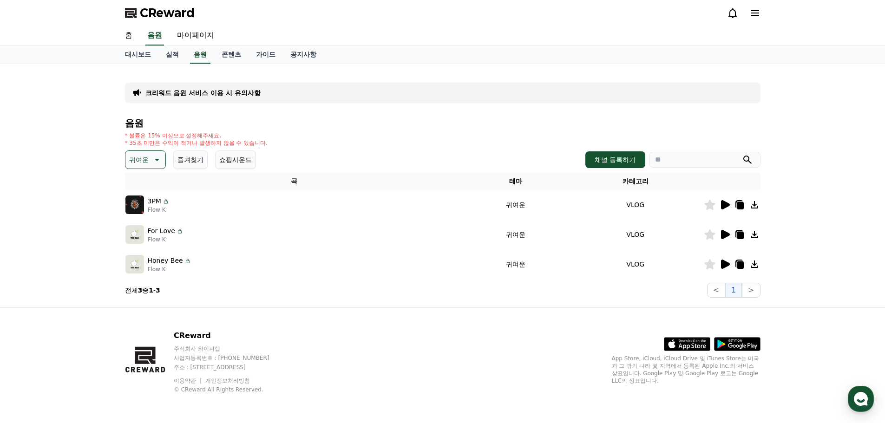
click at [724, 265] on icon at bounding box center [725, 264] width 9 height 9
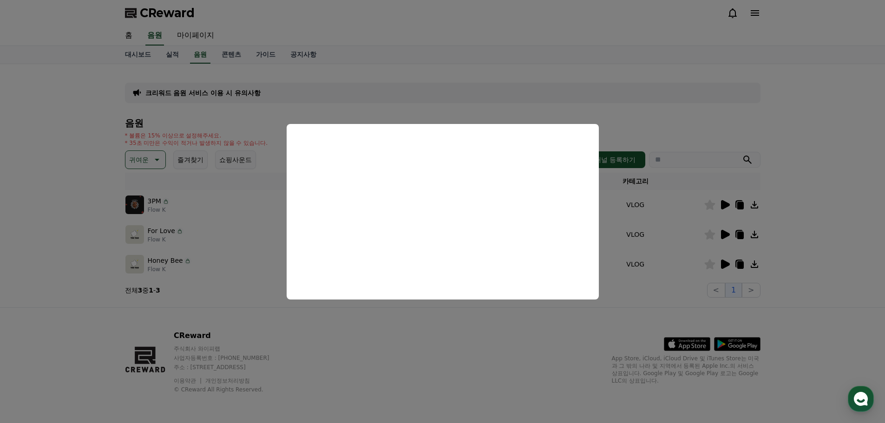
click at [623, 116] on button "close modal" at bounding box center [442, 211] width 885 height 423
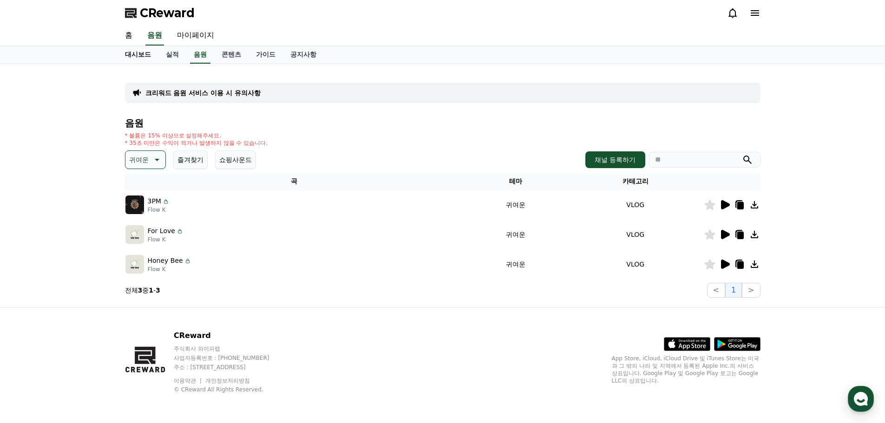
click at [140, 56] on link "대시보드" at bounding box center [137, 55] width 41 height 18
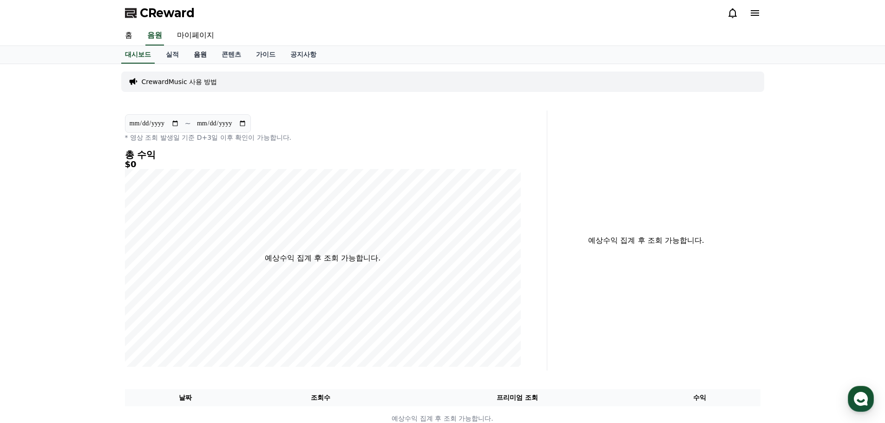
click at [201, 53] on link "음원" at bounding box center [200, 55] width 28 height 18
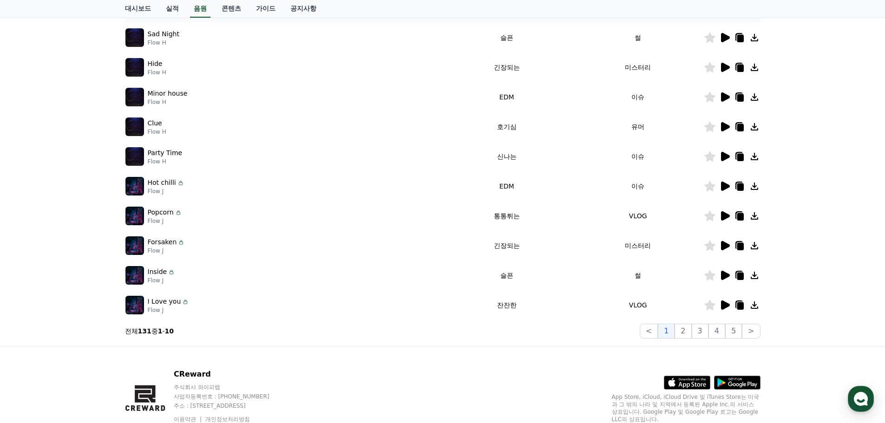
scroll to position [186, 0]
